Goal: Information Seeking & Learning: Find specific fact

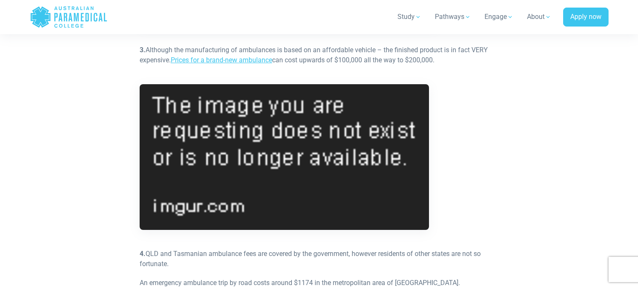
scroll to position [571, 0]
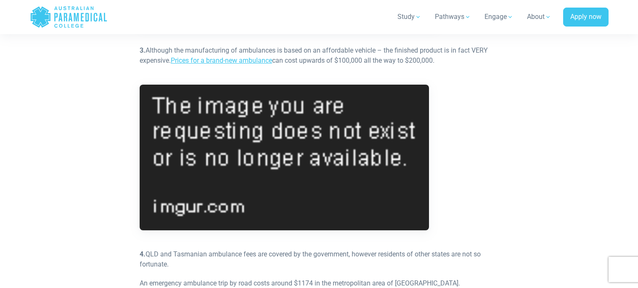
drag, startPoint x: 454, startPoint y: 59, endPoint x: 145, endPoint y: 51, distance: 308.3
click at [145, 51] on p "3. Although the manufacturing of ambulances is based on an affordable vehicle –…" at bounding box center [319, 55] width 359 height 20
click at [455, 62] on p "3. Although the manufacturing of ambulances is based on an affordable vehicle –…" at bounding box center [319, 55] width 359 height 20
drag, startPoint x: 441, startPoint y: 63, endPoint x: 172, endPoint y: 61, distance: 268.7
click at [172, 61] on p "3. Although the manufacturing of ambulances is based on an affordable vehicle –…" at bounding box center [319, 55] width 359 height 20
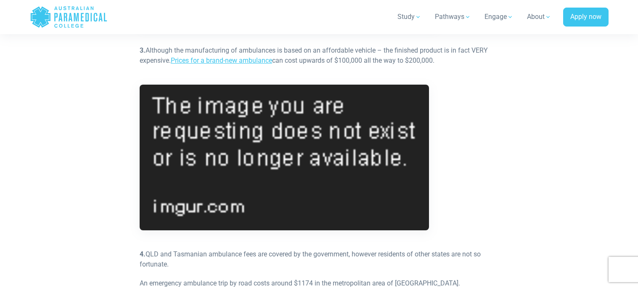
copy p "Prices for a brand-new ambulance can cost upwards of $100,000 all the way to $2…"
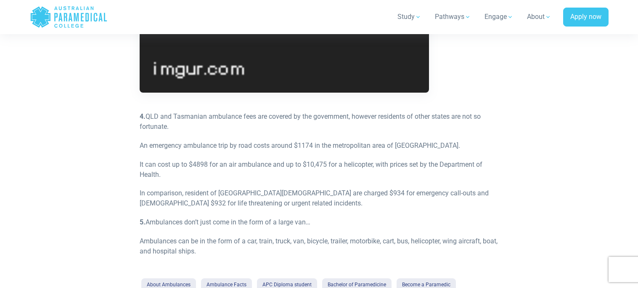
scroll to position [711, 0]
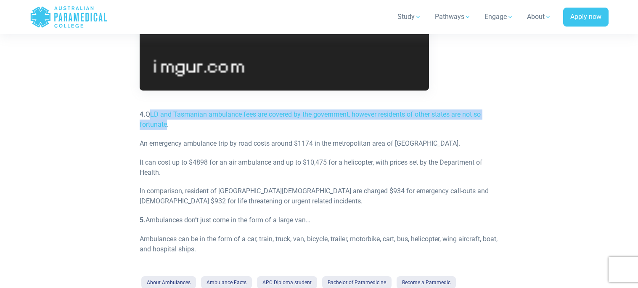
drag, startPoint x: 148, startPoint y: 145, endPoint x: 164, endPoint y: 154, distance: 18.8
click at [164, 130] on p "4. QLD and Tasmanian ambulance fees are covered by the government, however resi…" at bounding box center [319, 119] width 359 height 20
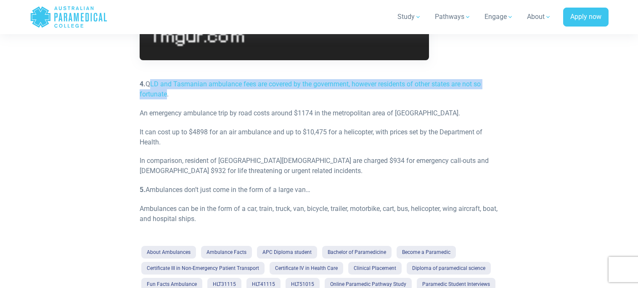
scroll to position [744, 0]
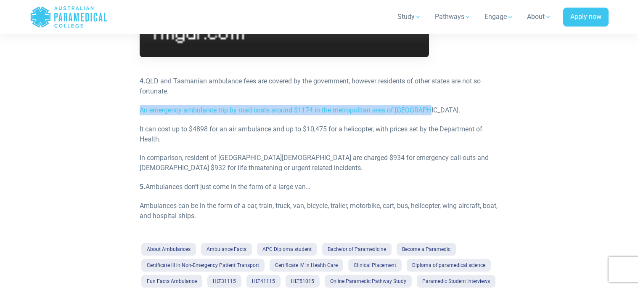
drag, startPoint x: 140, startPoint y: 142, endPoint x: 465, endPoint y: 140, distance: 325.0
click at [465, 115] on p "An emergency ambulance trip by road costs around $1174 in the metropolitan area…" at bounding box center [319, 110] width 359 height 10
copy p "An emergency ambulance trip by road costs around $1174 in the metropolitan area…"
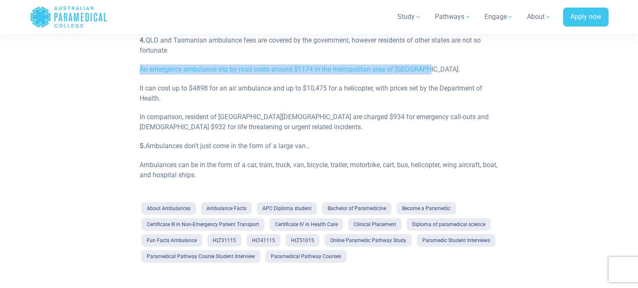
scroll to position [784, 0]
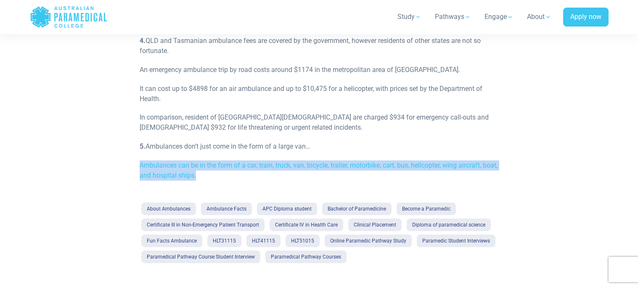
drag, startPoint x: 141, startPoint y: 196, endPoint x: 217, endPoint y: 208, distance: 77.5
click at [217, 180] on p "Ambulances can be in the form of a car, train, truck, van, bicycle, trailer, mo…" at bounding box center [319, 170] width 359 height 20
copy p "Ambulances can be in the form of a car, train, truck, van, bicycle, trailer, mo…"
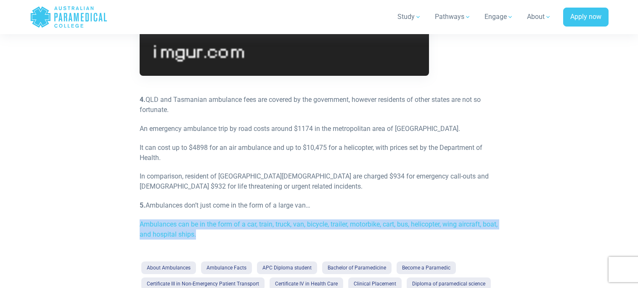
scroll to position [727, 0]
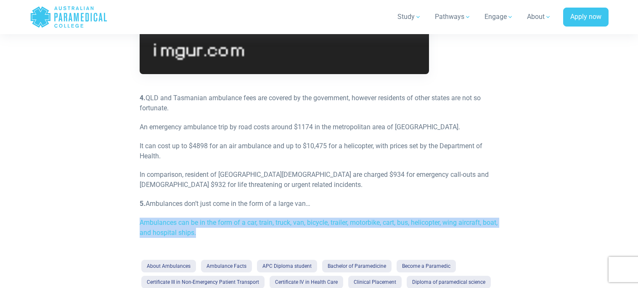
drag, startPoint x: 148, startPoint y: 128, endPoint x: 186, endPoint y: 143, distance: 41.5
click at [186, 113] on p "4. QLD and Tasmanian ambulance fees are covered by the government, however resi…" at bounding box center [319, 103] width 359 height 20
copy p "QLD and Tasmanian ambulance fees are covered by the government, however residen…"
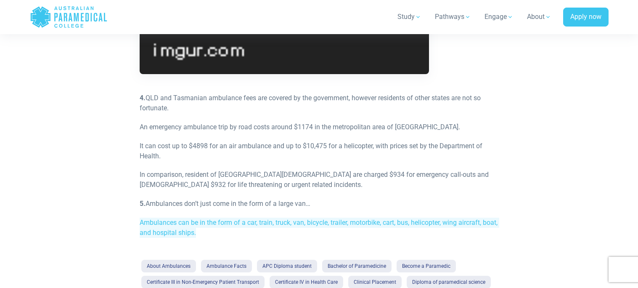
scroll to position [0, 0]
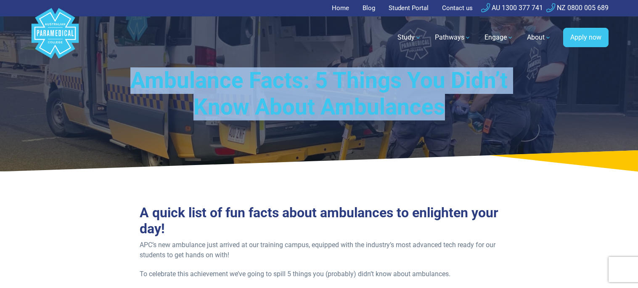
drag, startPoint x: 441, startPoint y: 110, endPoint x: 136, endPoint y: 80, distance: 306.7
click at [136, 80] on h1 "Ambulance Facts: 5 Things You Didn’t Know About Ambulances" at bounding box center [319, 93] width 434 height 53
copy h1 "Ambulance Facts: 5 Things You Didn’t Know About Ambulances"
